Goal: Find specific fact: Find specific fact

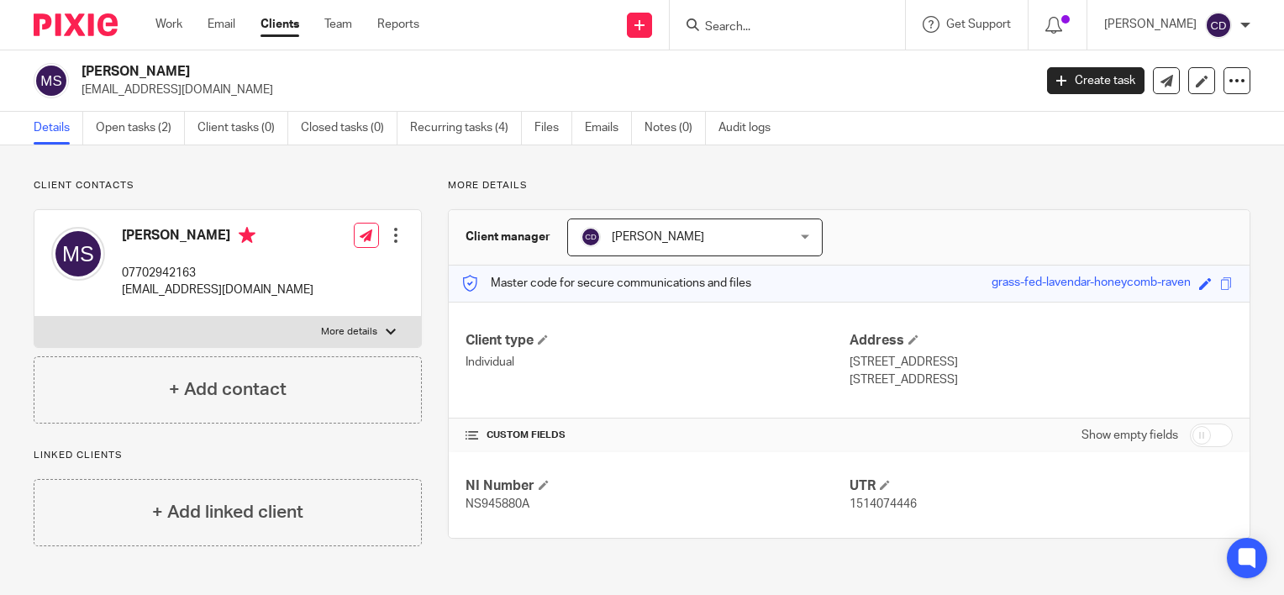
click at [743, 29] on input "Search" at bounding box center [778, 27] width 151 height 15
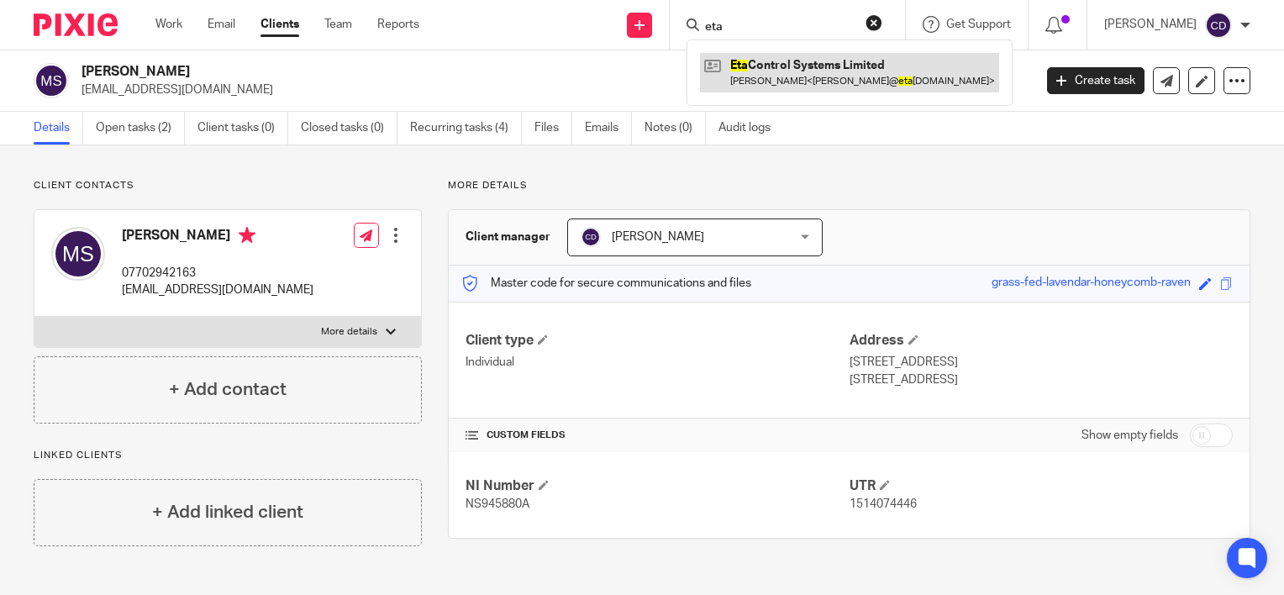
type input "eta"
click at [820, 66] on link at bounding box center [849, 72] width 299 height 39
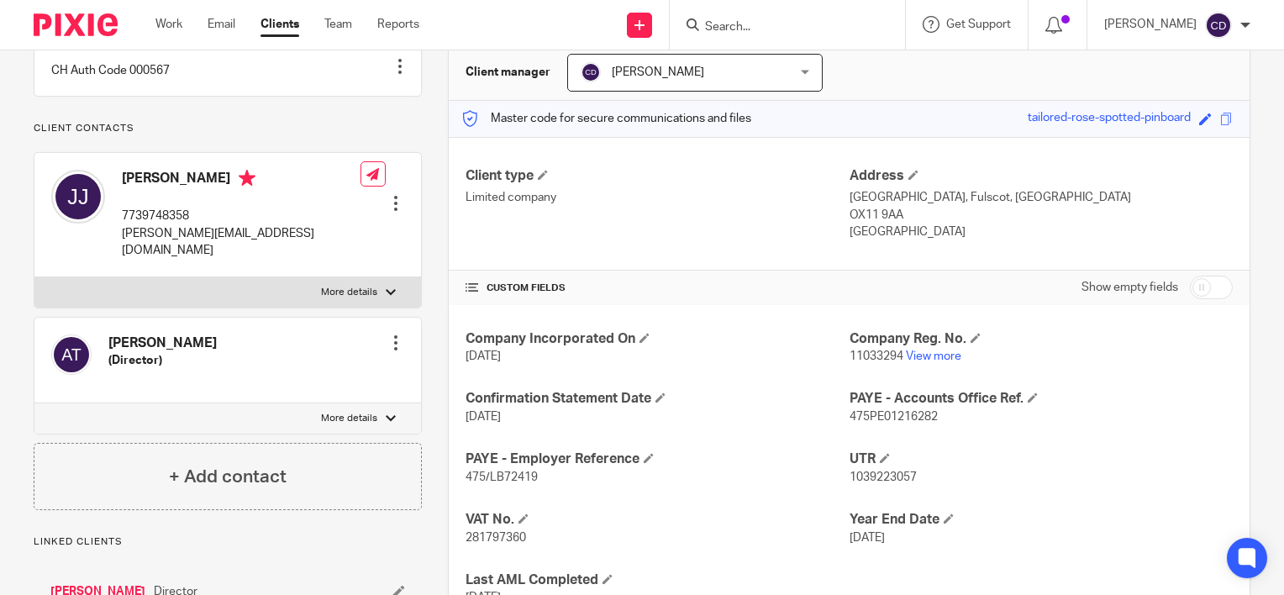
scroll to position [168, 0]
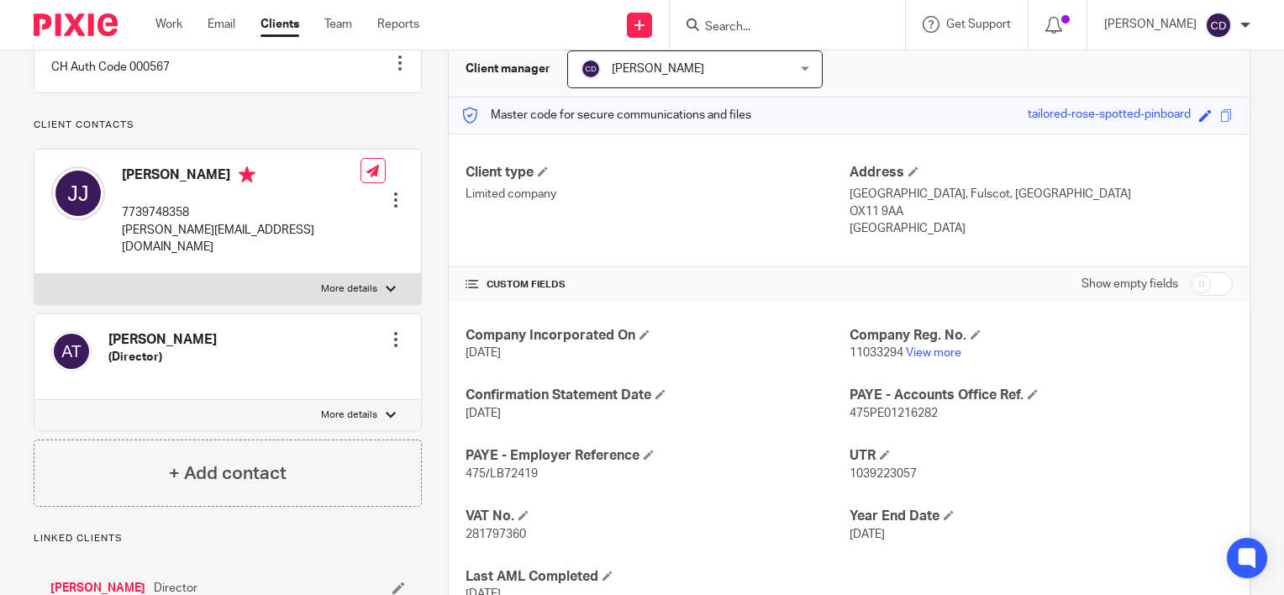
click at [488, 530] on span "281797360" at bounding box center [495, 535] width 60 height 12
copy span "281797360"
